Goal: Information Seeking & Learning: Learn about a topic

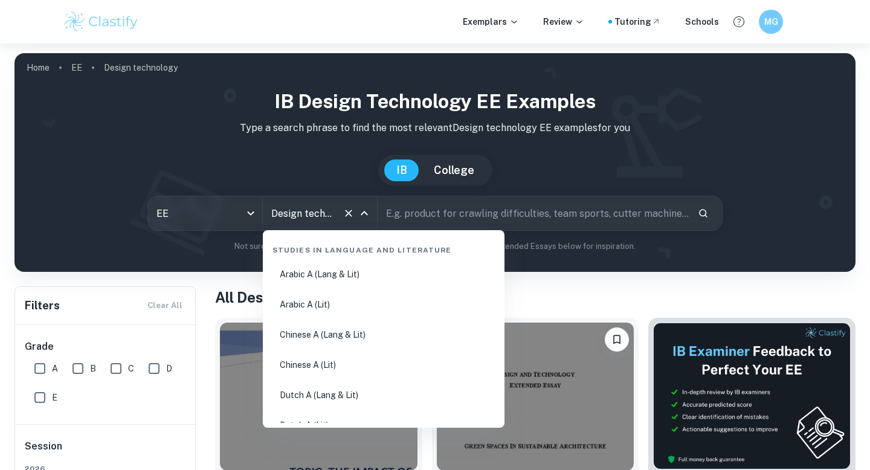
click at [321, 213] on input "Design technology" at bounding box center [302, 213] width 69 height 23
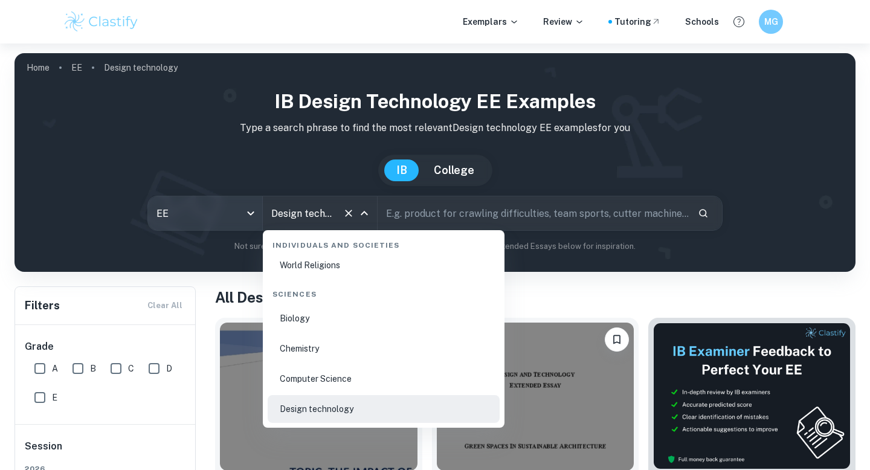
click at [248, 223] on body "We value your privacy We use cookies to enhance your browsing experience, serve…" at bounding box center [435, 278] width 870 height 470
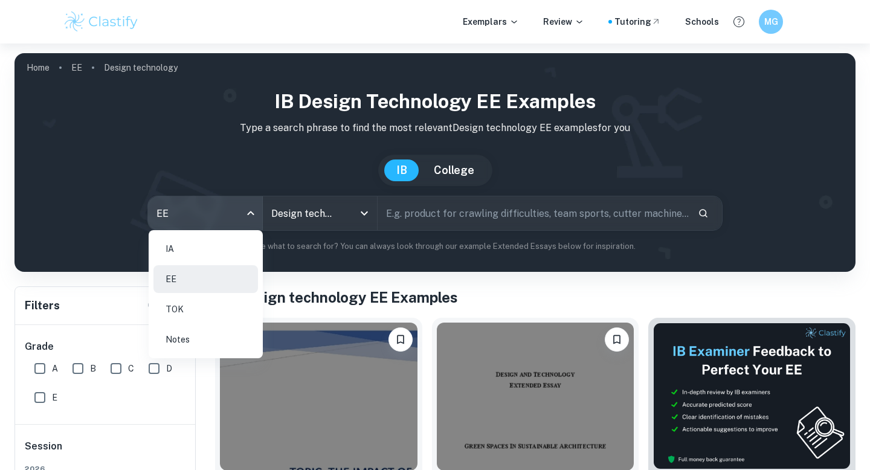
click at [208, 256] on li "IA" at bounding box center [205, 249] width 104 height 28
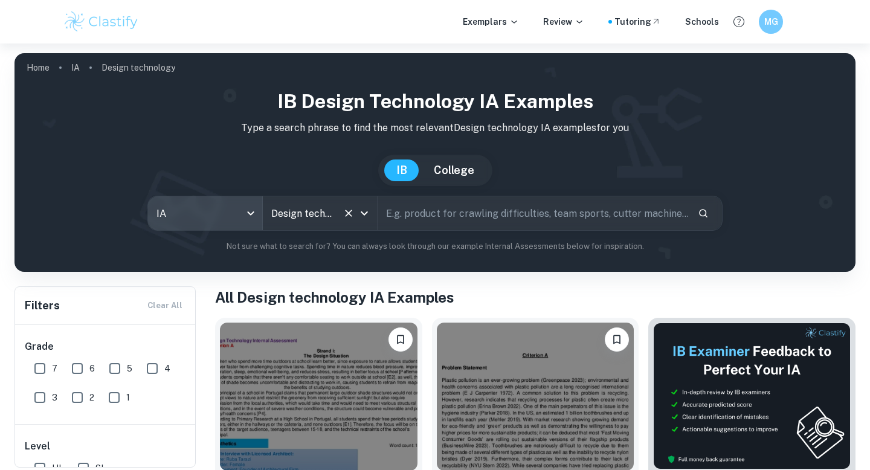
click at [321, 211] on input "Design technology" at bounding box center [302, 213] width 69 height 23
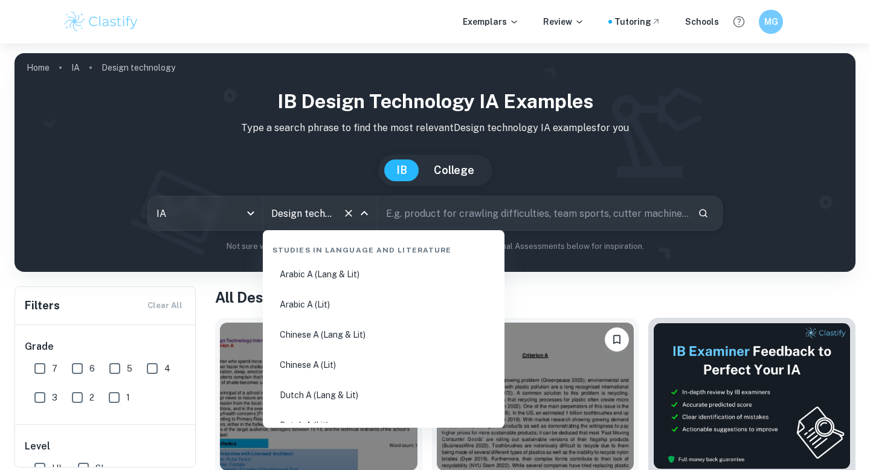
scroll to position [1837, 0]
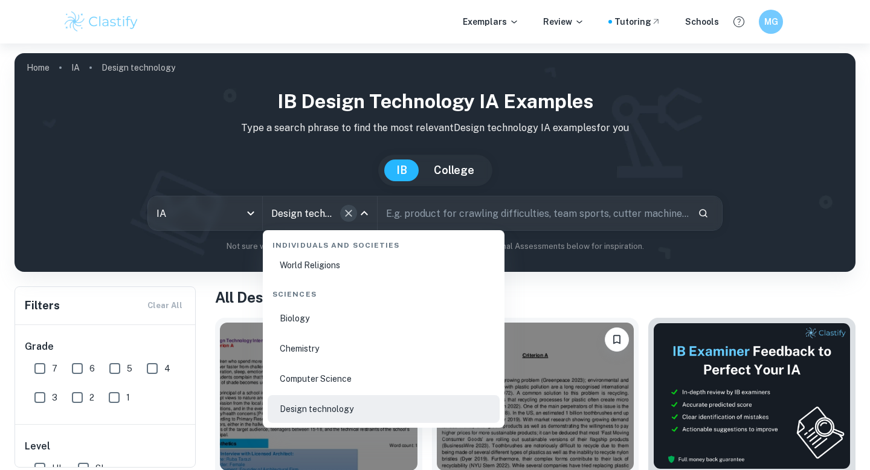
click at [344, 210] on icon "Clear" at bounding box center [348, 213] width 12 height 12
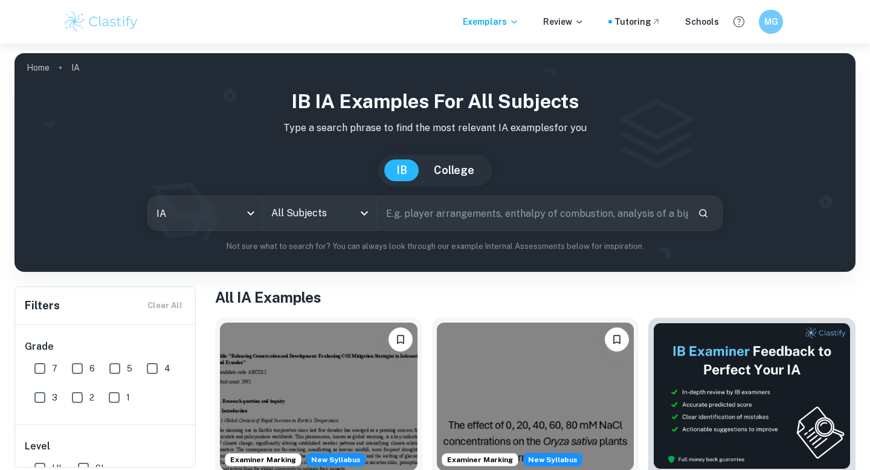
click at [359, 214] on icon "Open" at bounding box center [364, 213] width 14 height 14
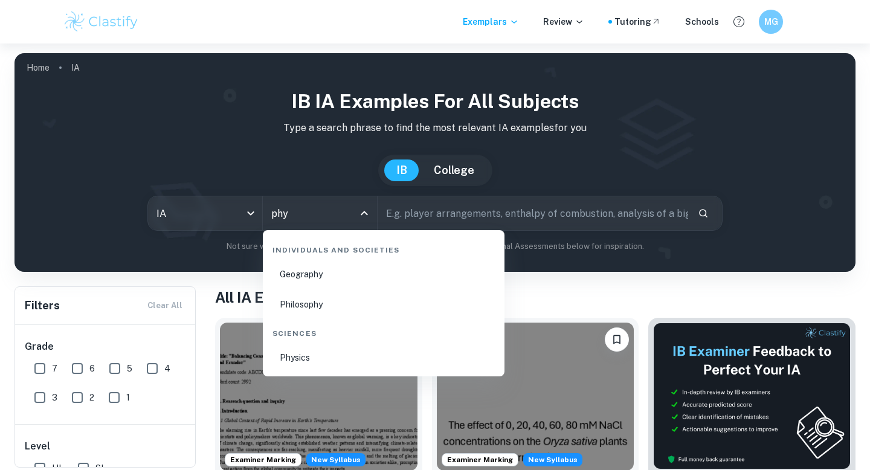
click at [330, 359] on li "Physics" at bounding box center [384, 358] width 232 height 28
type input "Physics"
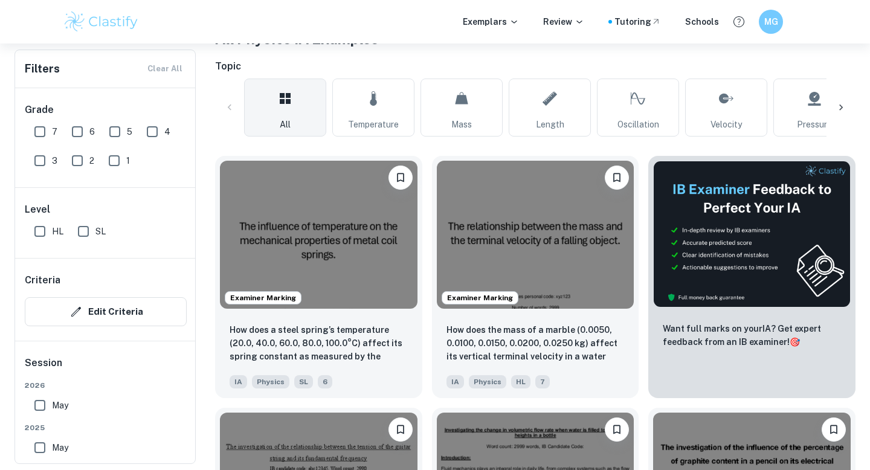
scroll to position [258, 0]
click at [365, 295] on img at bounding box center [319, 233] width 198 height 148
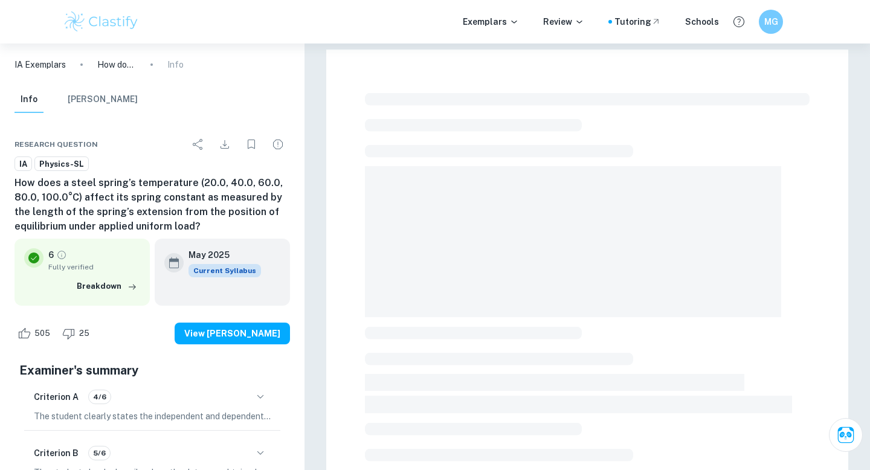
scroll to position [108, 0]
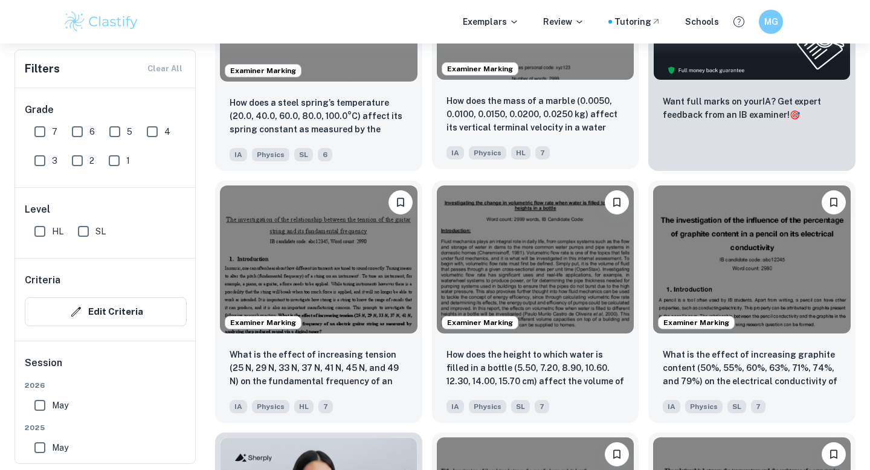
scroll to position [524, 0]
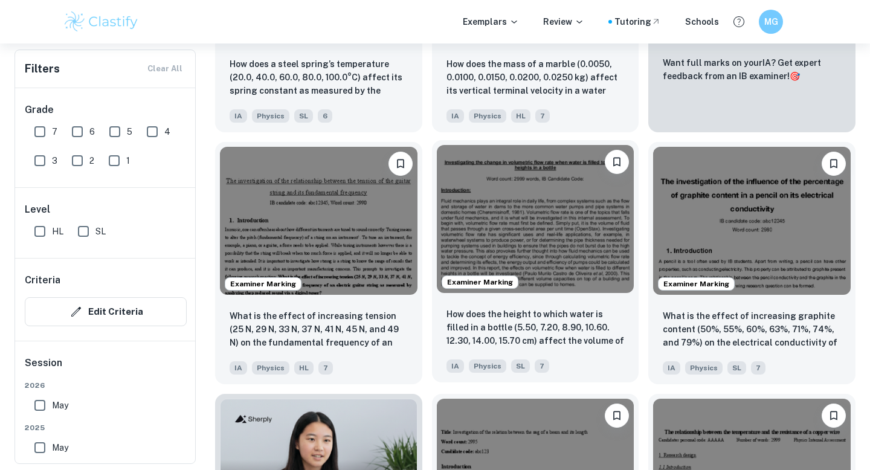
click at [572, 273] on img at bounding box center [536, 219] width 198 height 148
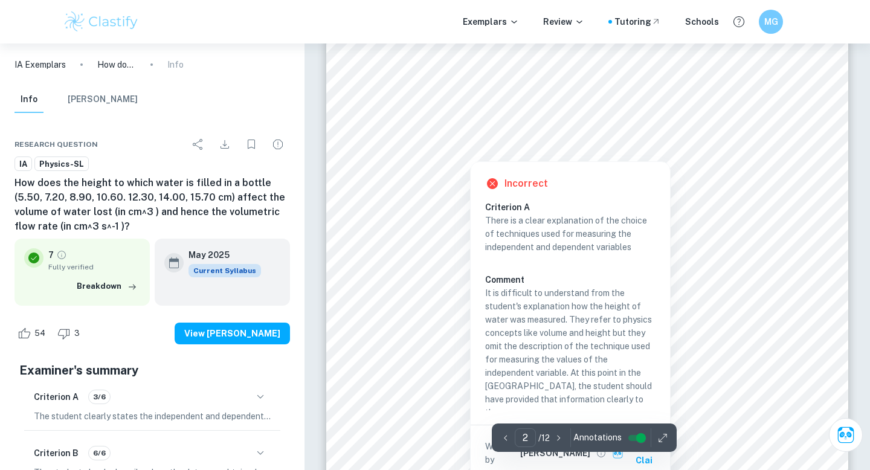
scroll to position [947, 0]
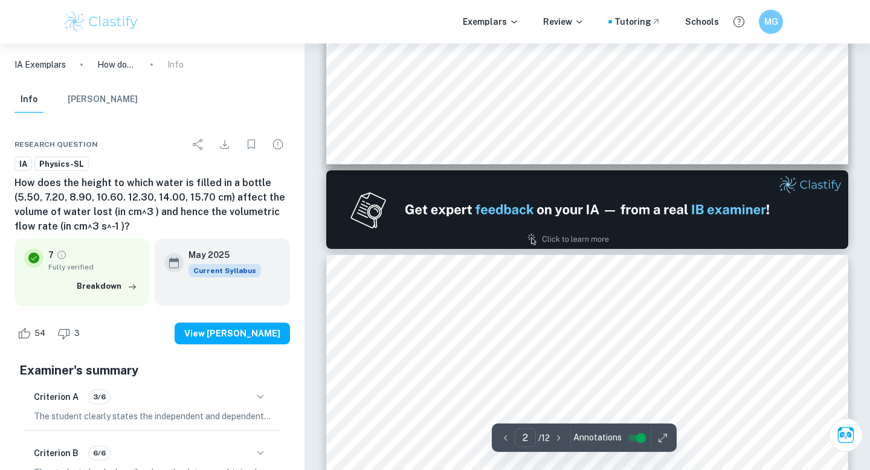
type input "1"
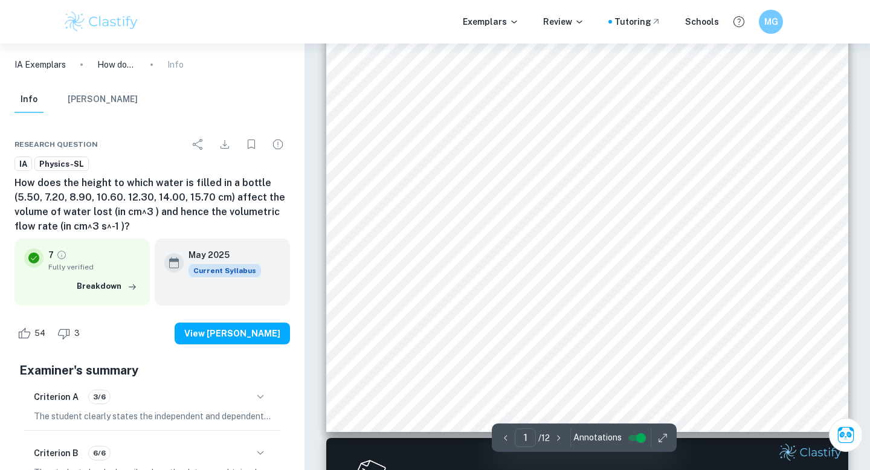
scroll to position [188, 0]
